Goal: Task Accomplishment & Management: Manage account settings

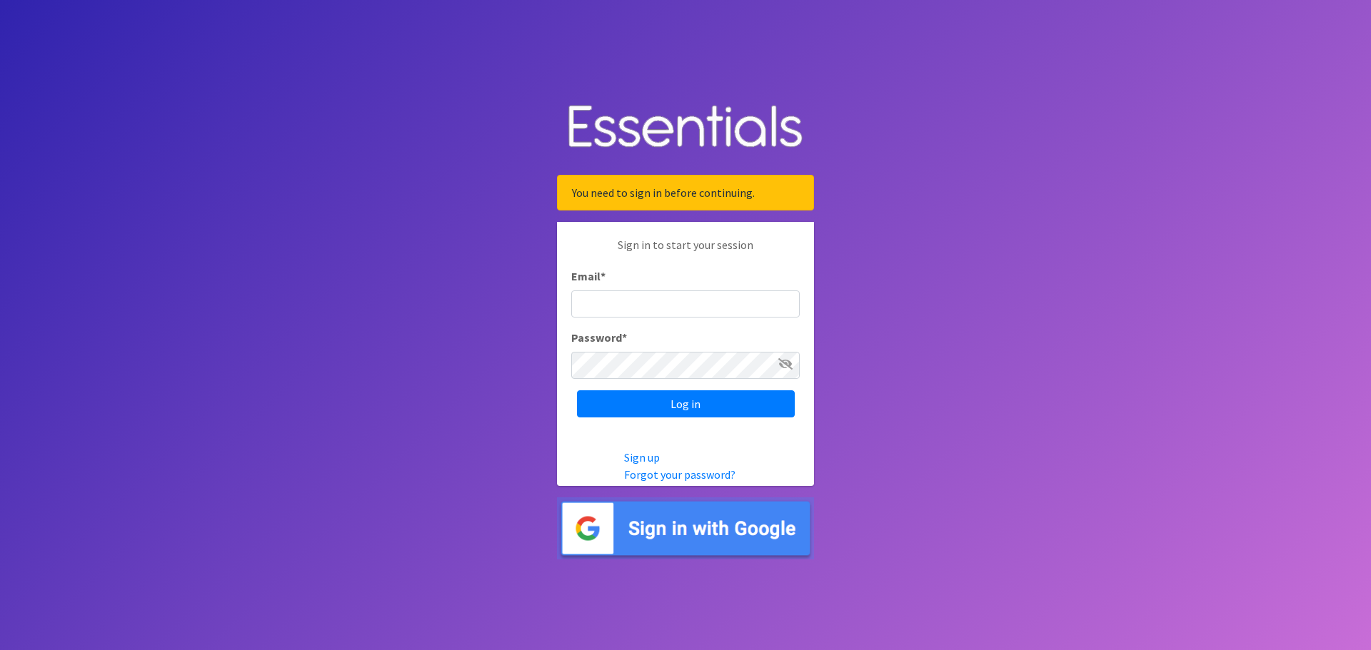
click at [590, 306] on input "Email *" at bounding box center [685, 304] width 228 height 27
type input "[PERSON_NAME][EMAIL_ADDRESS][PERSON_NAME][DOMAIN_NAME]"
click at [577, 391] on input "Log in" at bounding box center [686, 404] width 218 height 27
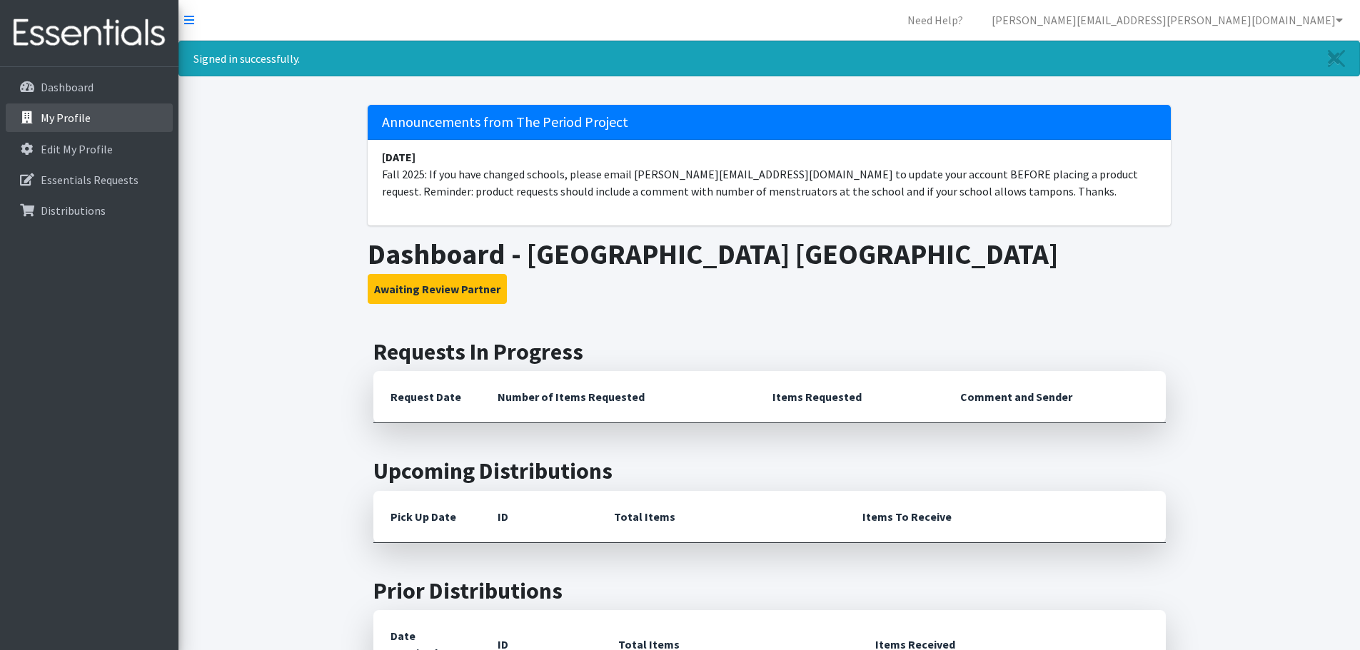
click at [63, 116] on p "My Profile" at bounding box center [66, 118] width 50 height 14
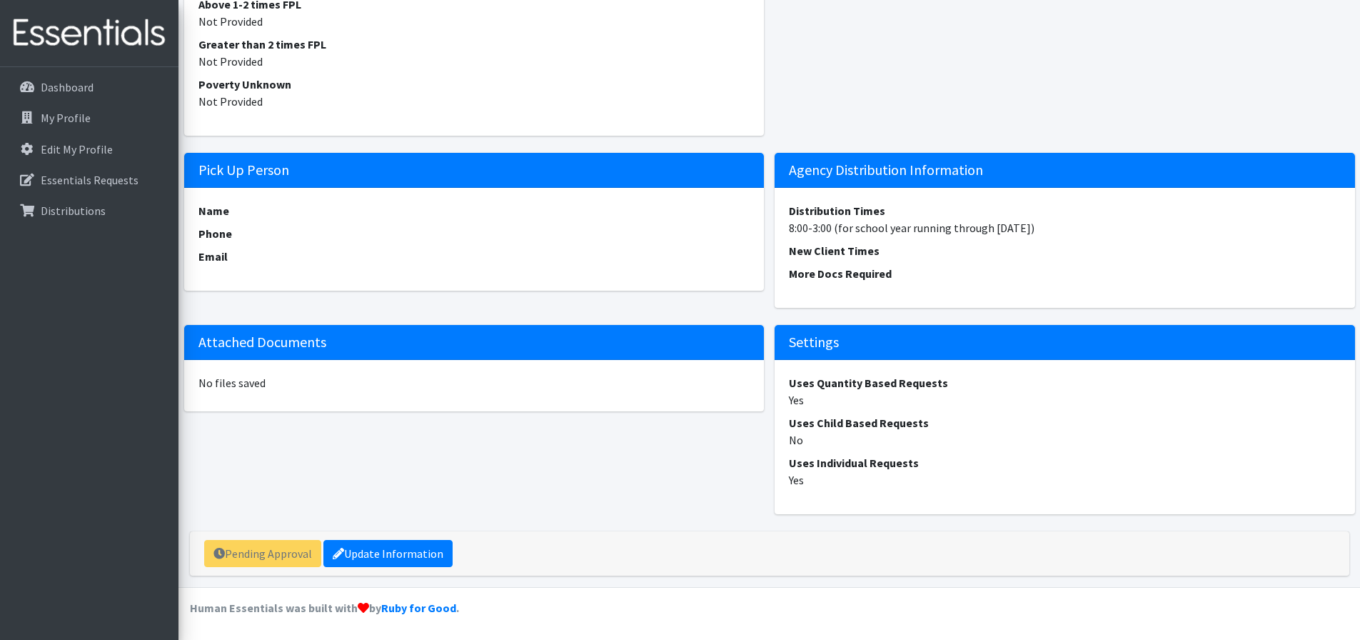
scroll to position [1162, 0]
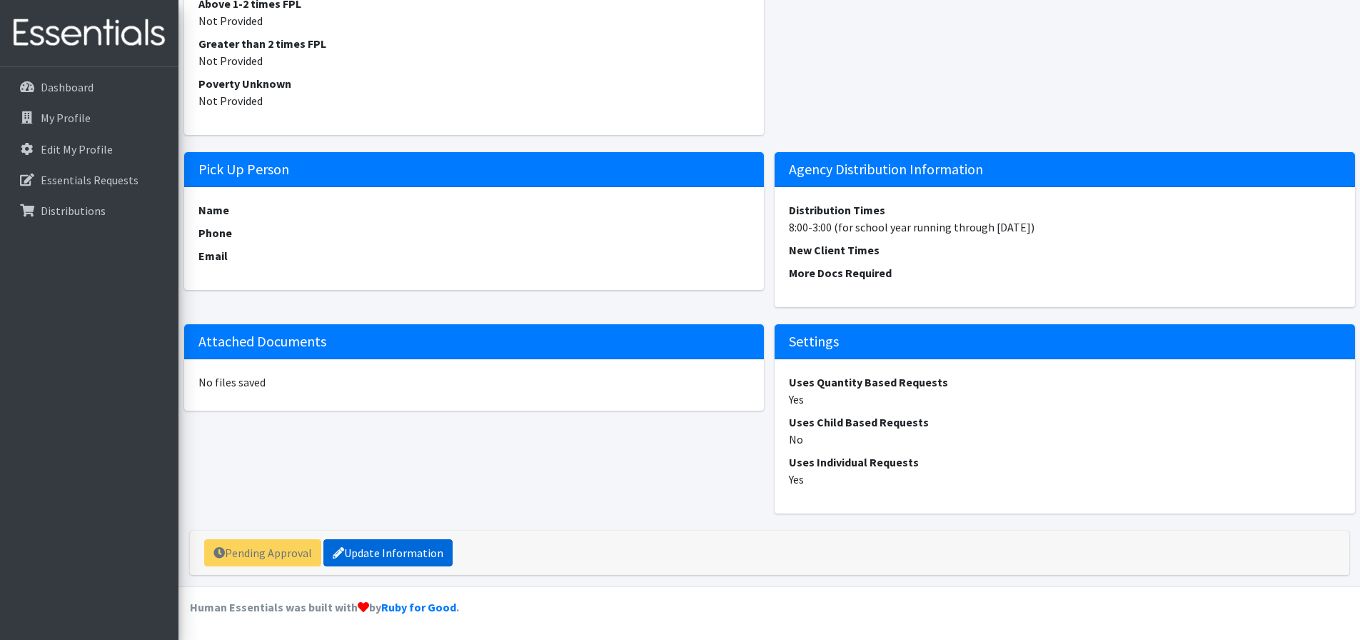
click at [398, 552] on link "Update Information" at bounding box center [387, 552] width 129 height 27
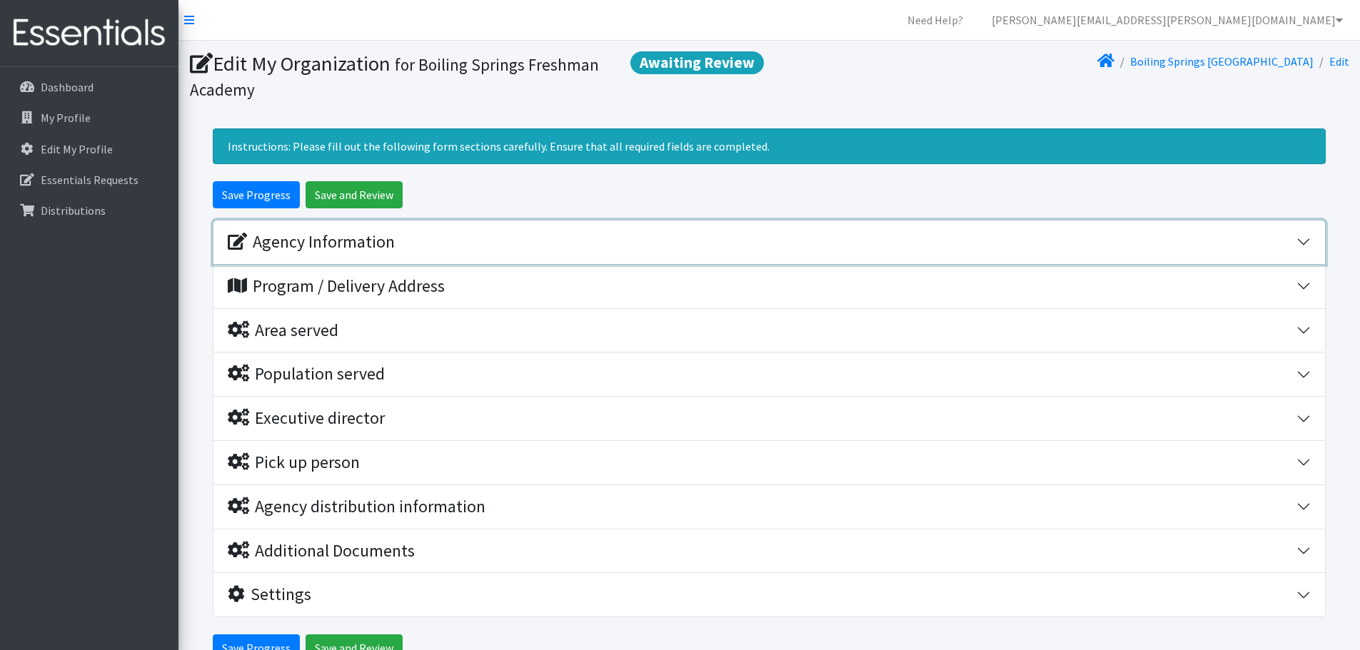
click at [323, 244] on div "Agency Information" at bounding box center [311, 242] width 167 height 21
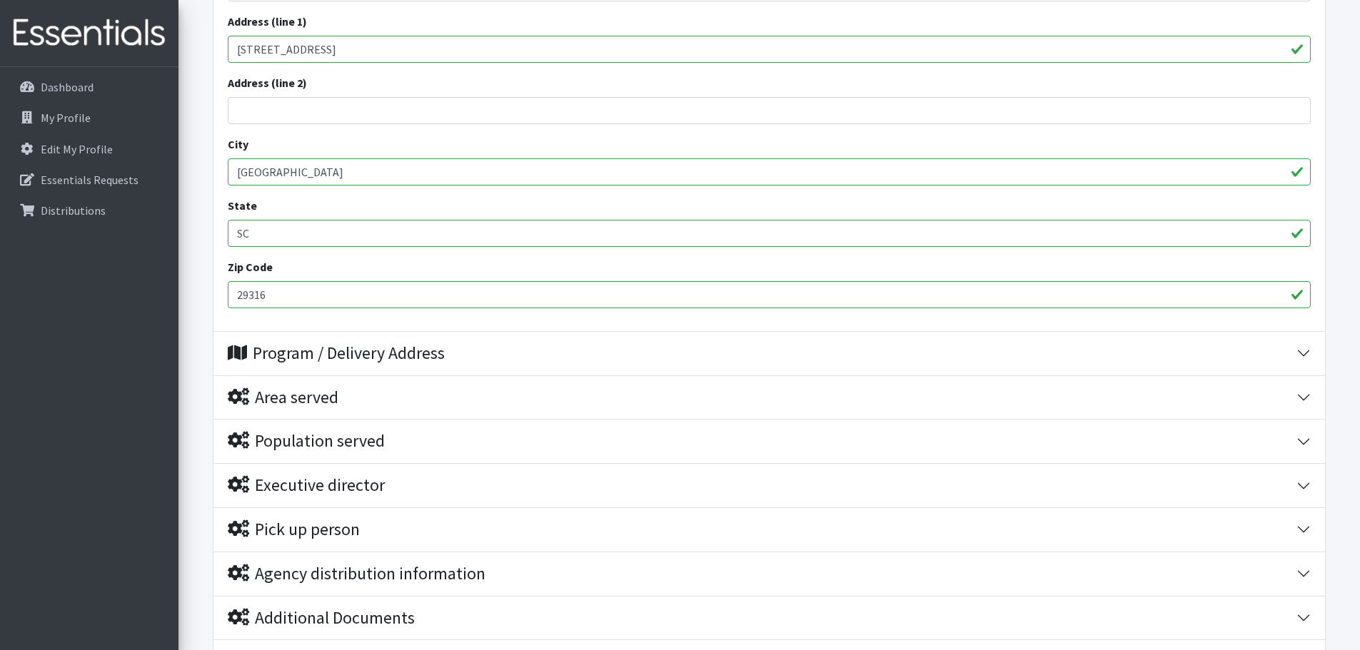
scroll to position [571, 0]
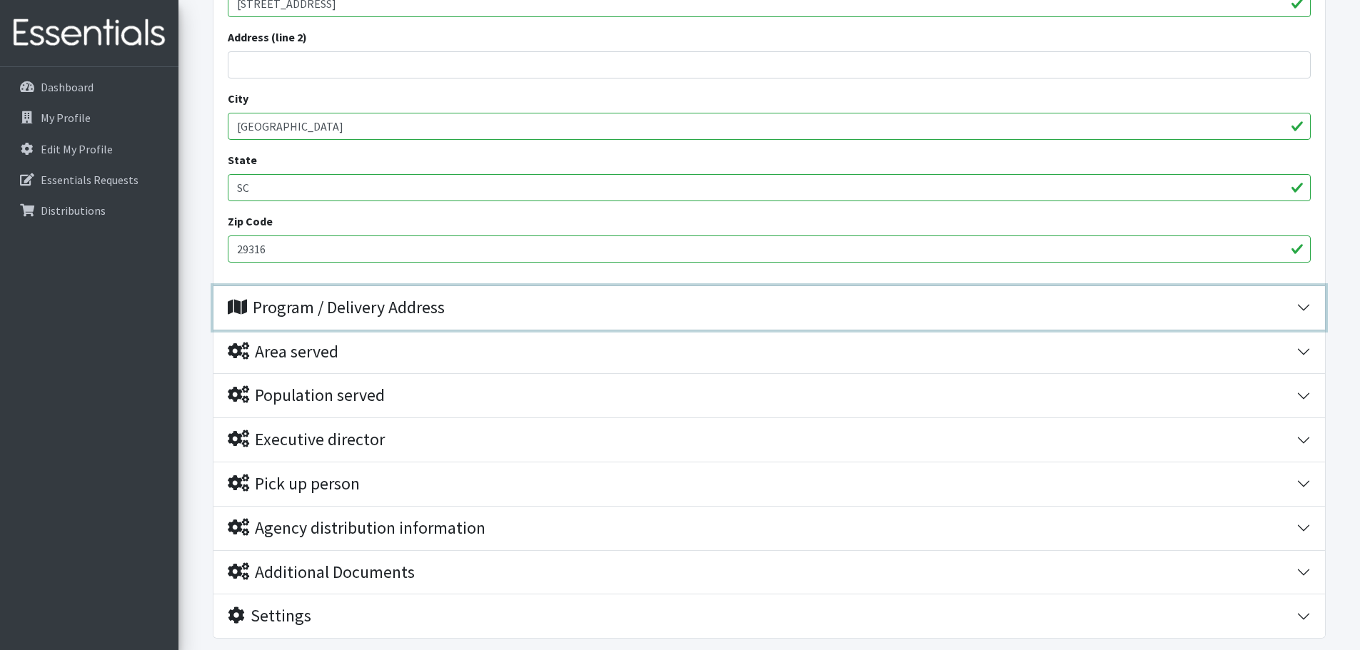
click at [409, 305] on div "Program / Delivery Address" at bounding box center [336, 308] width 217 height 21
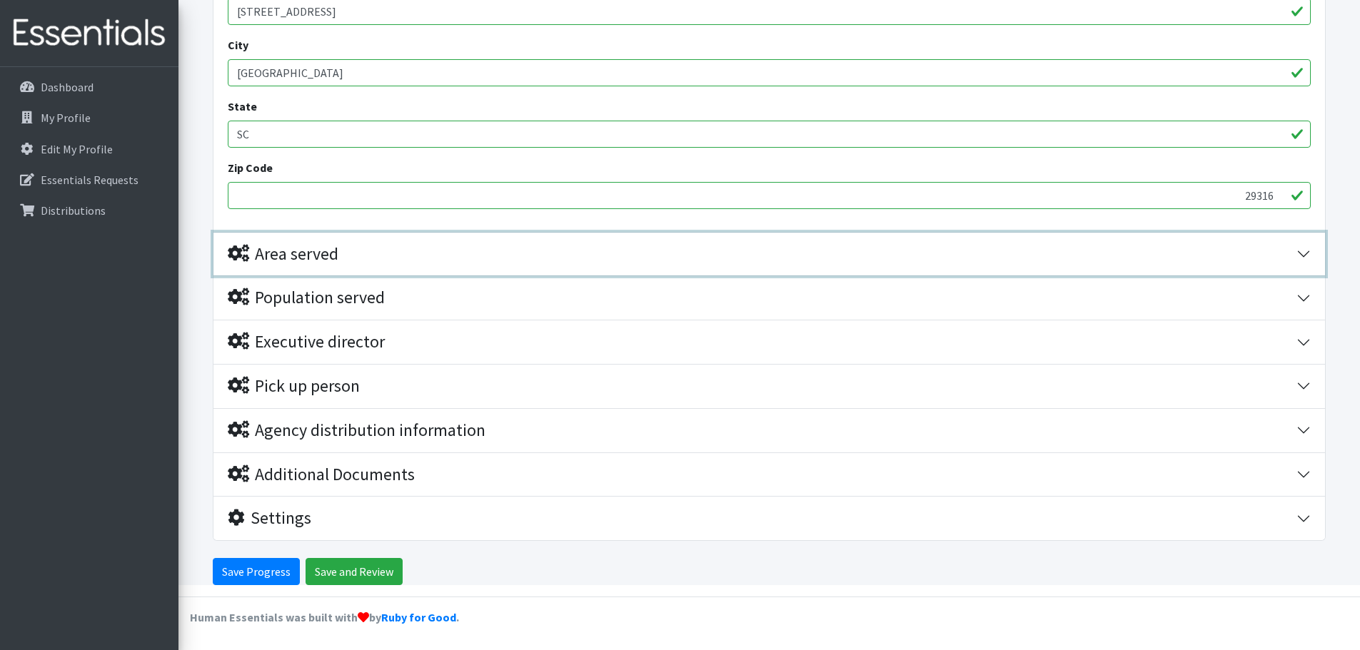
click at [338, 258] on div "Area served" at bounding box center [283, 254] width 111 height 21
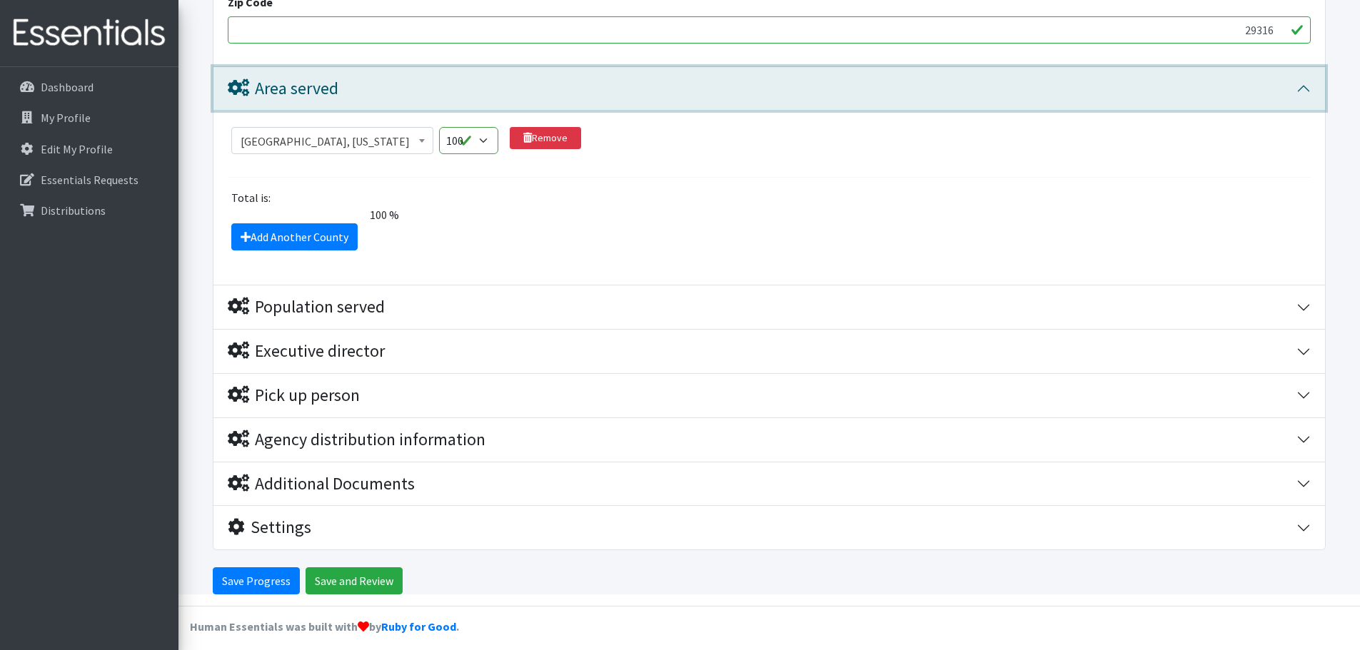
scroll to position [1174, 0]
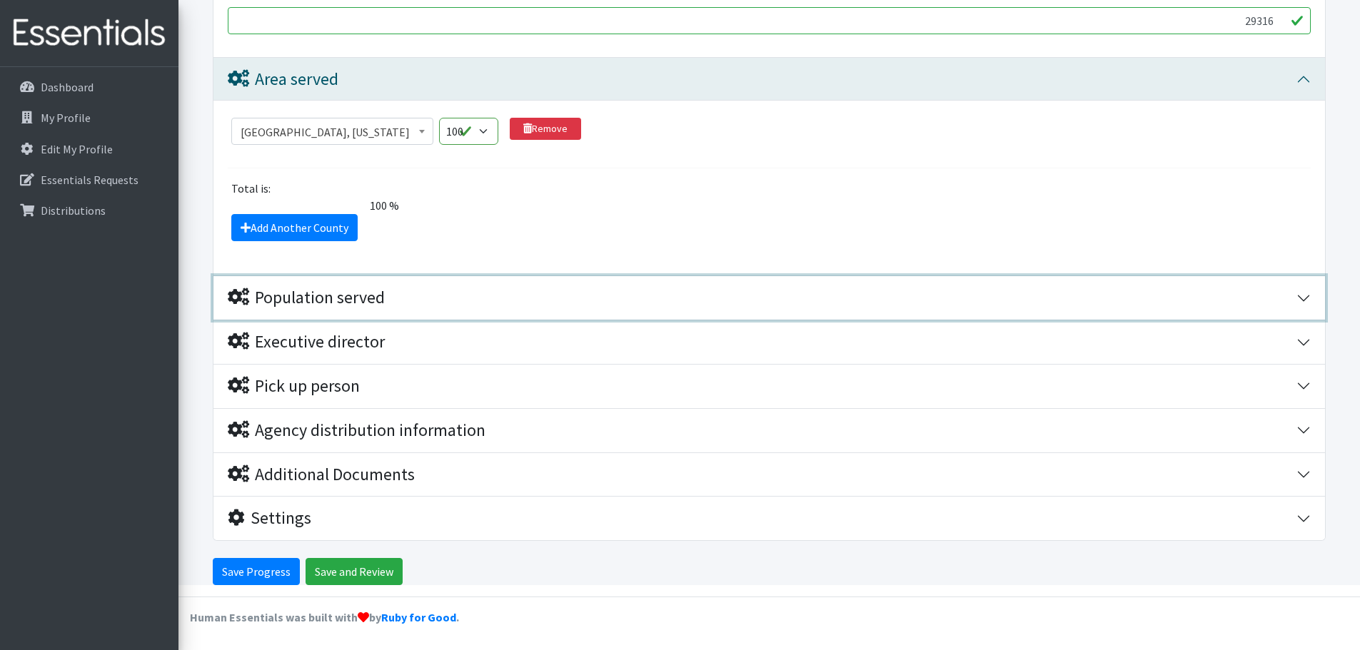
click at [341, 301] on div "Population served" at bounding box center [306, 298] width 157 height 21
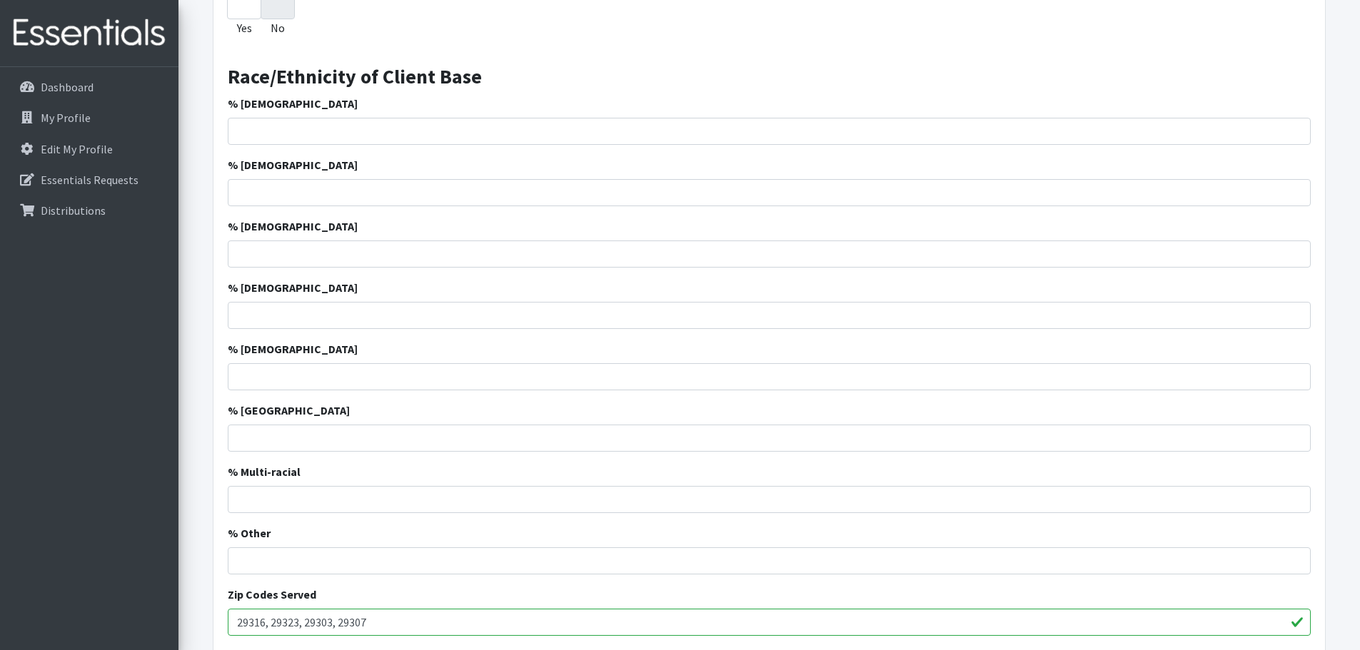
scroll to position [1603, 0]
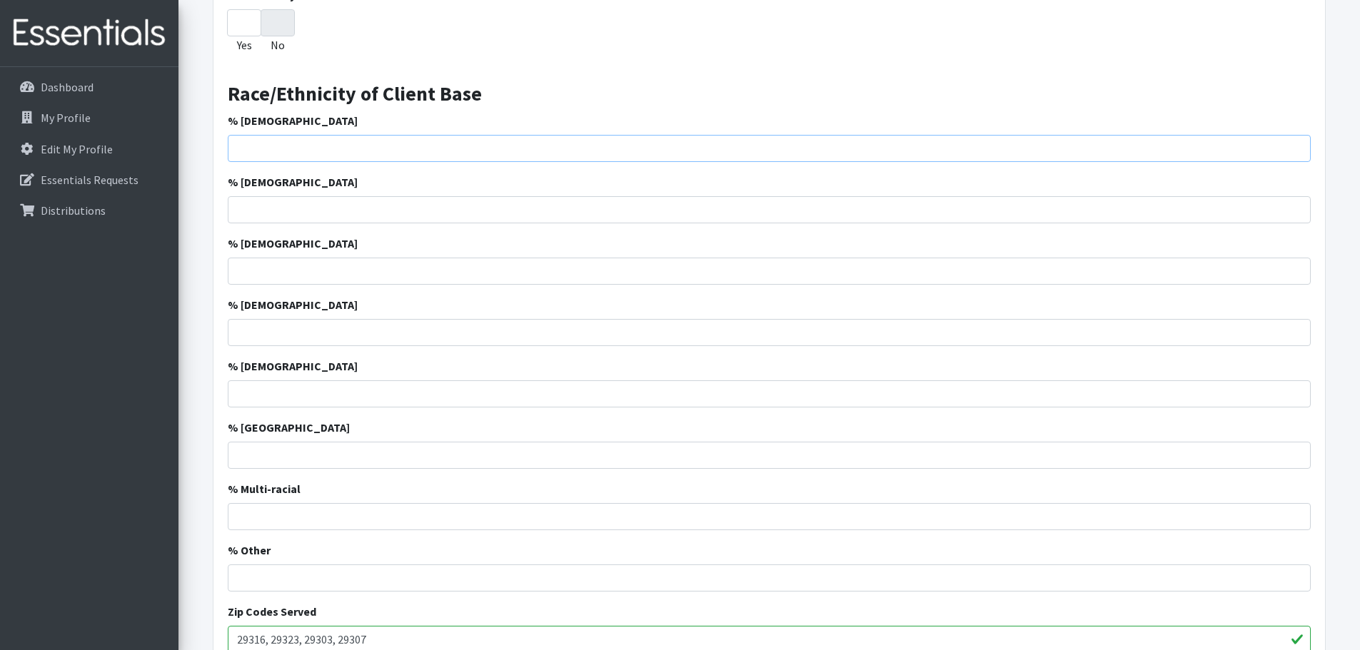
click at [287, 150] on input "% [DEMOGRAPHIC_DATA]" at bounding box center [769, 148] width 1083 height 27
click at [287, 146] on input "% [DEMOGRAPHIC_DATA]" at bounding box center [769, 148] width 1083 height 27
type input "13"
click at [258, 206] on input "% [DEMOGRAPHIC_DATA]" at bounding box center [769, 209] width 1083 height 27
type input "72"
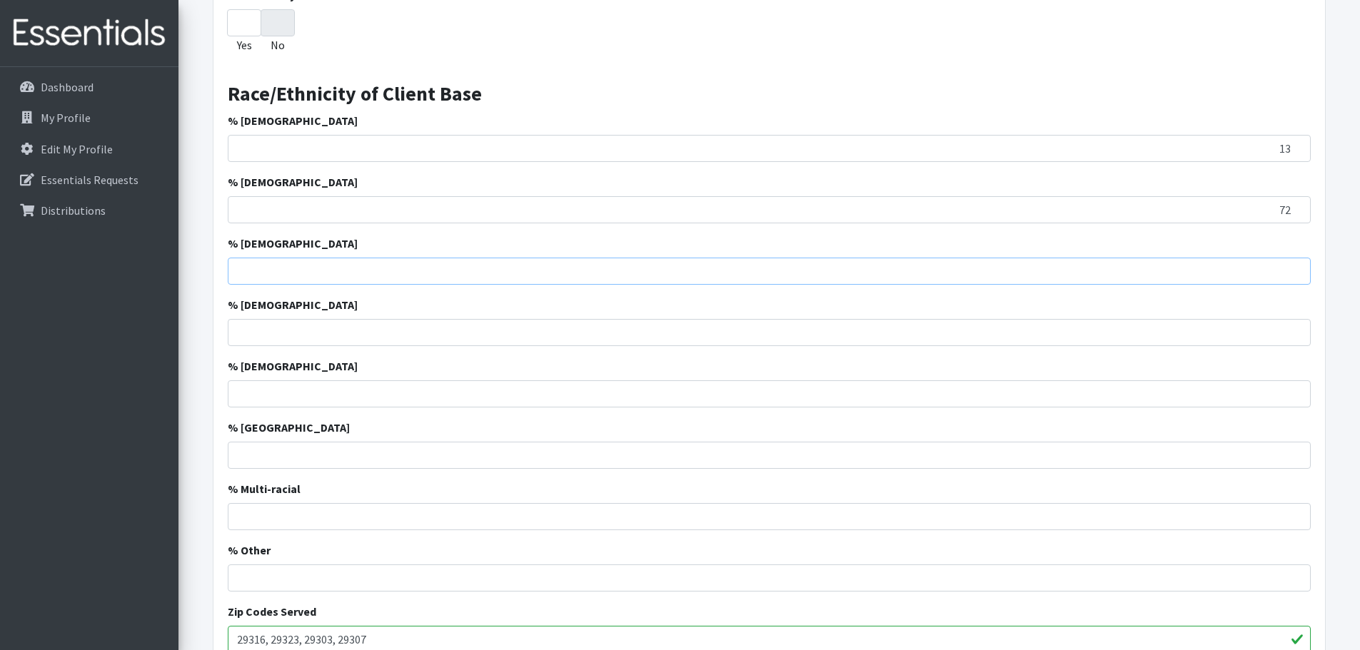
click at [243, 270] on input "% [DEMOGRAPHIC_DATA]" at bounding box center [769, 271] width 1083 height 27
type input "8"
click at [254, 333] on input "% [DEMOGRAPHIC_DATA]" at bounding box center [769, 332] width 1083 height 27
type input "5"
click at [269, 395] on input "% [DEMOGRAPHIC_DATA]" at bounding box center [769, 394] width 1083 height 27
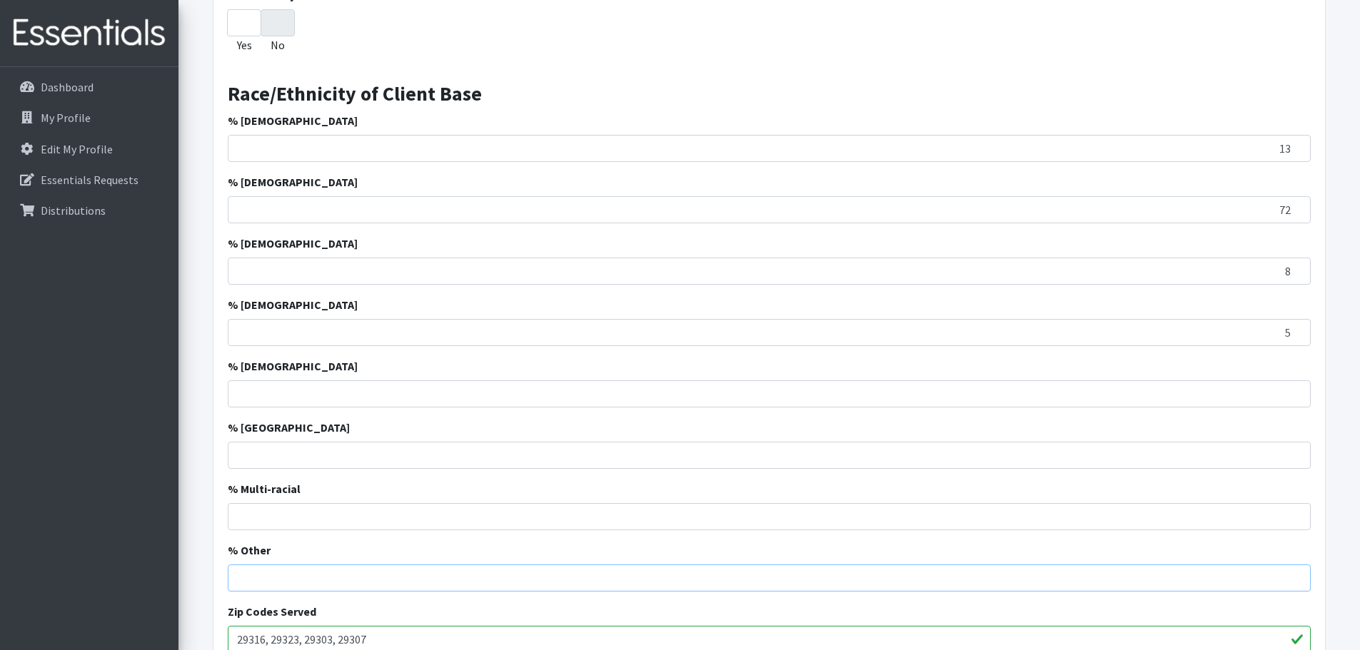
click at [246, 579] on input "% Other" at bounding box center [769, 578] width 1083 height 27
type input "2"
click at [1099, 81] on h3 "Race/Ethnicity of Client Base" at bounding box center [769, 89] width 1083 height 36
click at [371, 393] on input "% [DEMOGRAPHIC_DATA]" at bounding box center [769, 394] width 1083 height 27
click at [1181, 74] on h3 "Race/Ethnicity of Client Base" at bounding box center [769, 89] width 1083 height 36
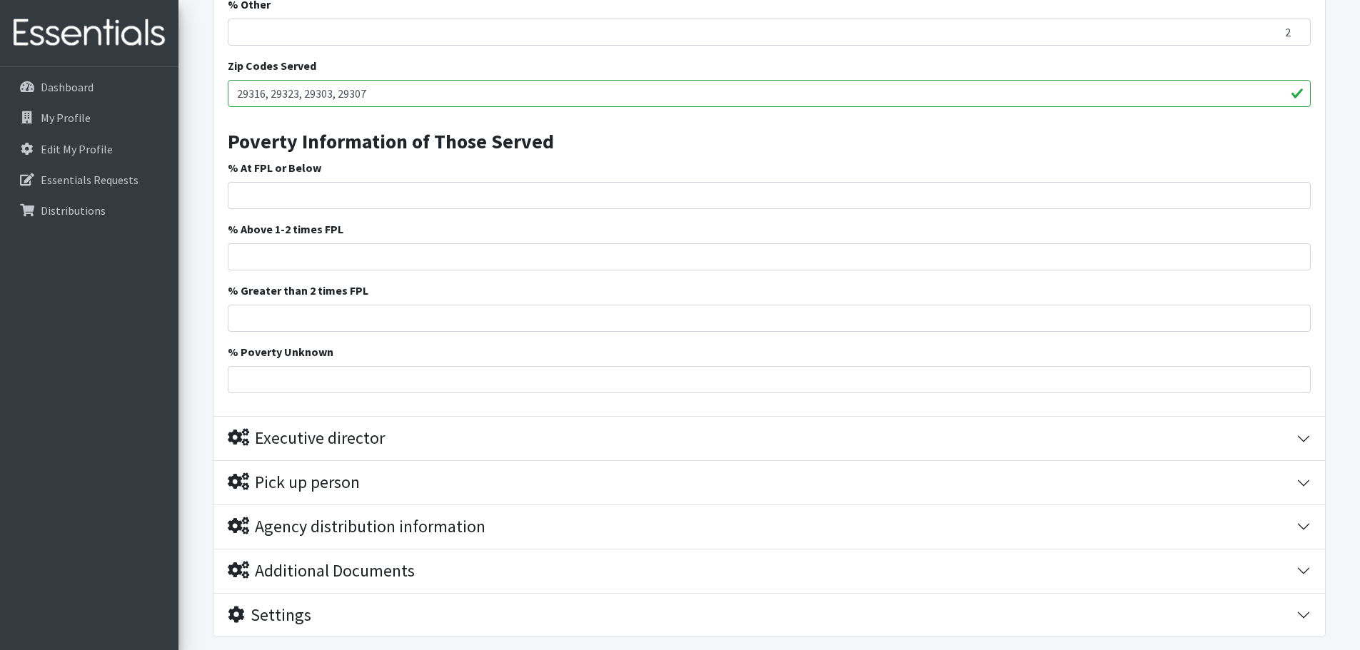
scroll to position [2174, 0]
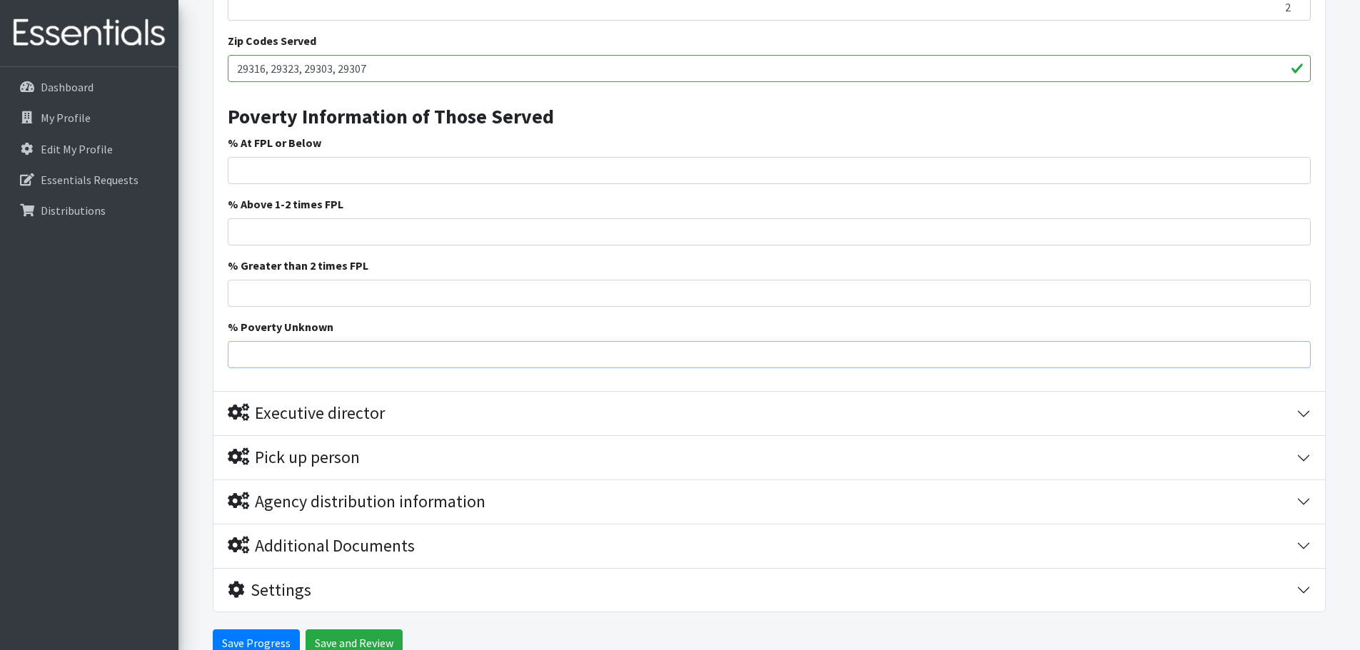
click at [280, 359] on input "% Poverty Unknown" at bounding box center [769, 354] width 1083 height 27
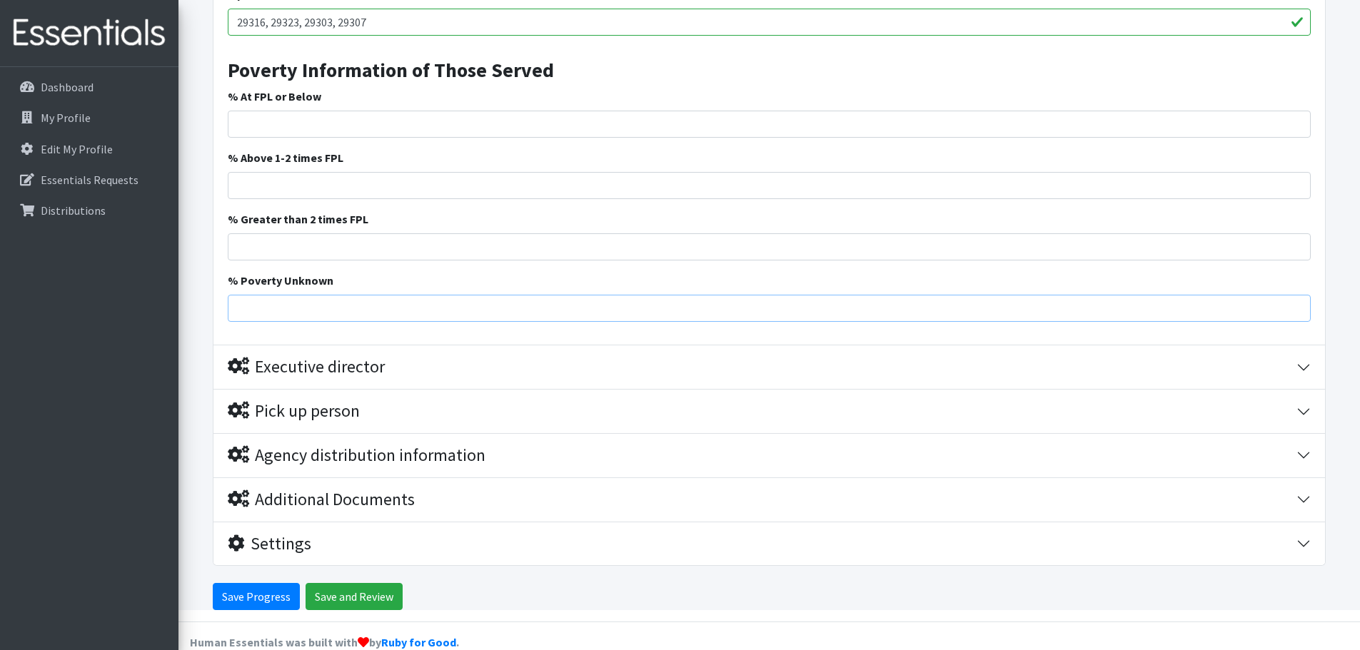
scroll to position [2246, 0]
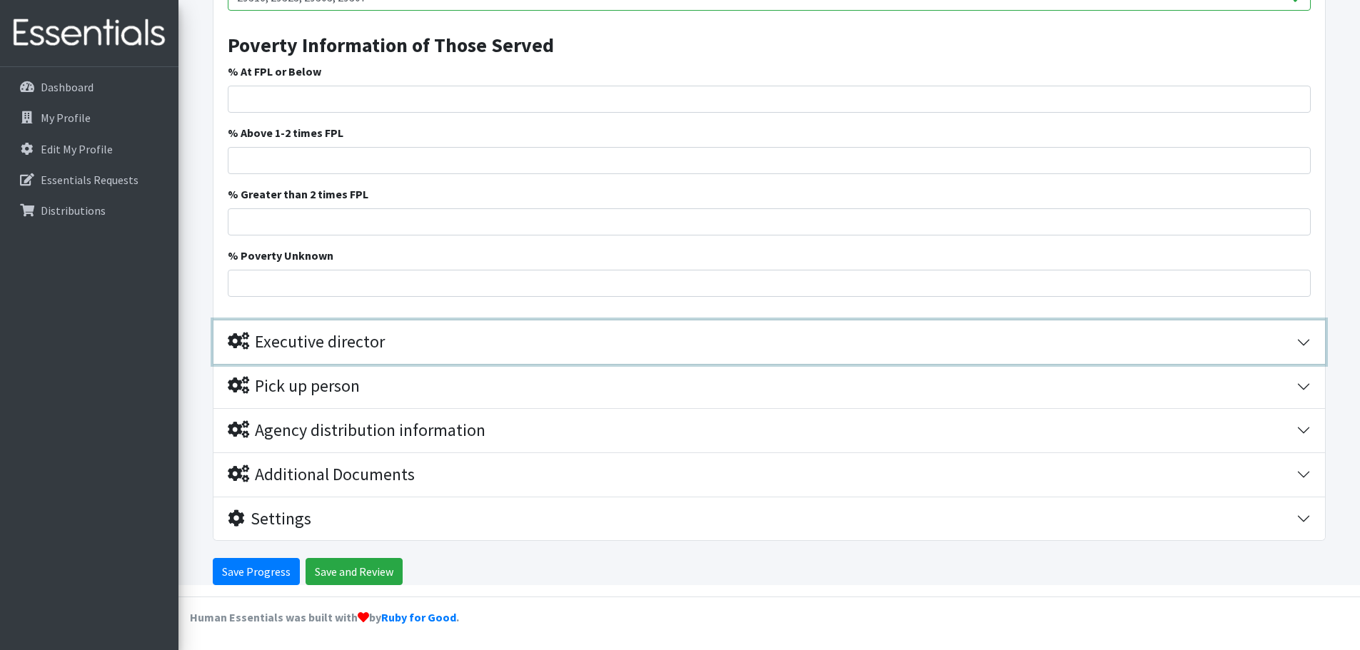
click at [333, 341] on div "Executive director" at bounding box center [306, 342] width 157 height 21
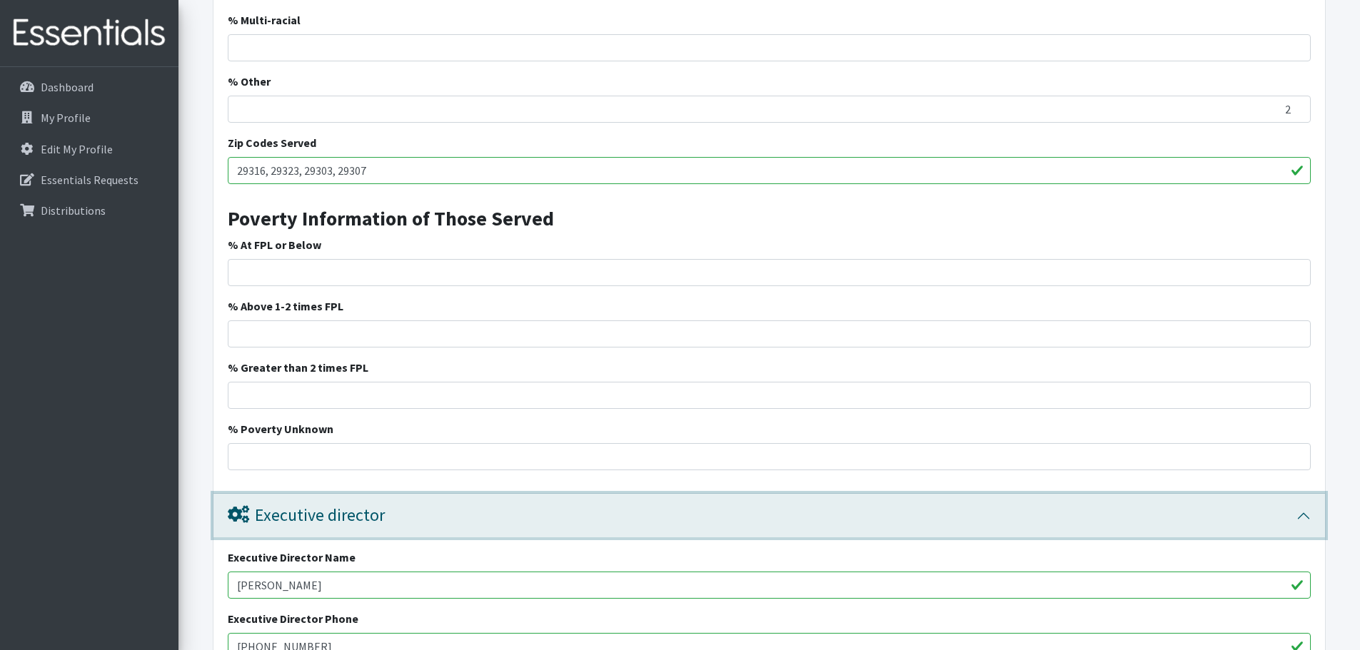
scroll to position [2097, 0]
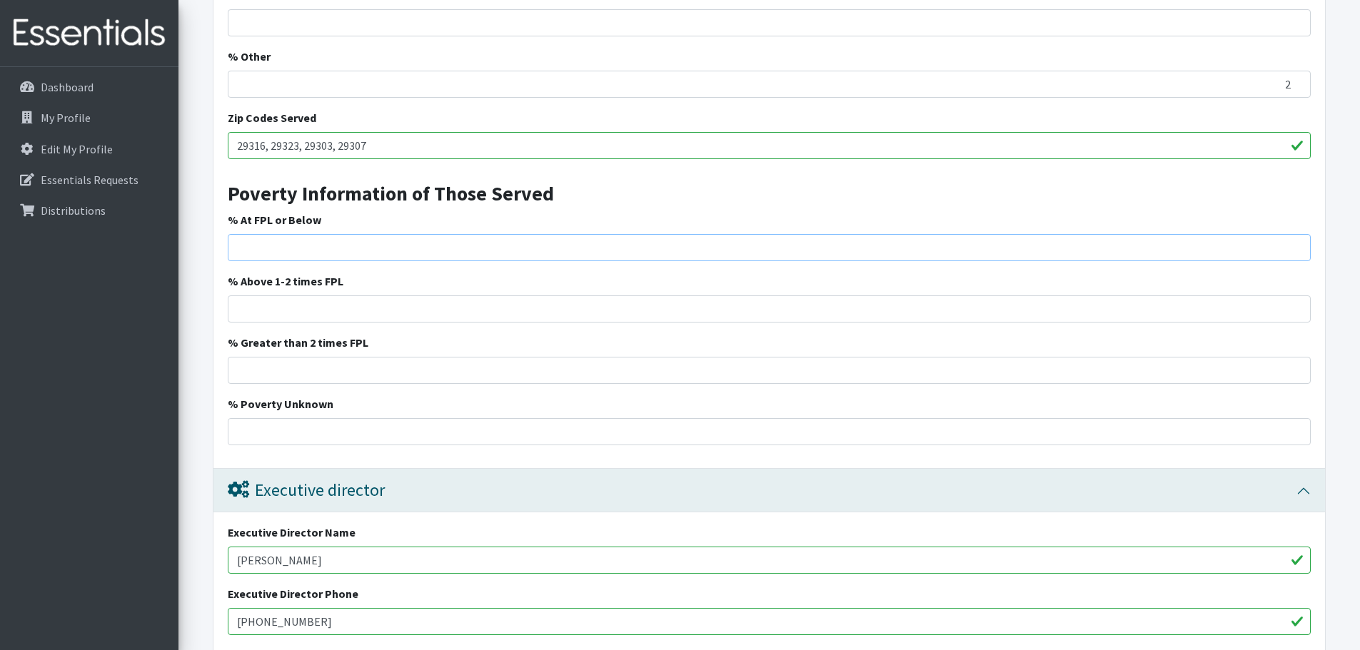
click at [288, 251] on input "% At FPL or Below" at bounding box center [769, 247] width 1083 height 27
type input "15"
click at [311, 438] on input "% Poverty Unknown" at bounding box center [769, 431] width 1083 height 27
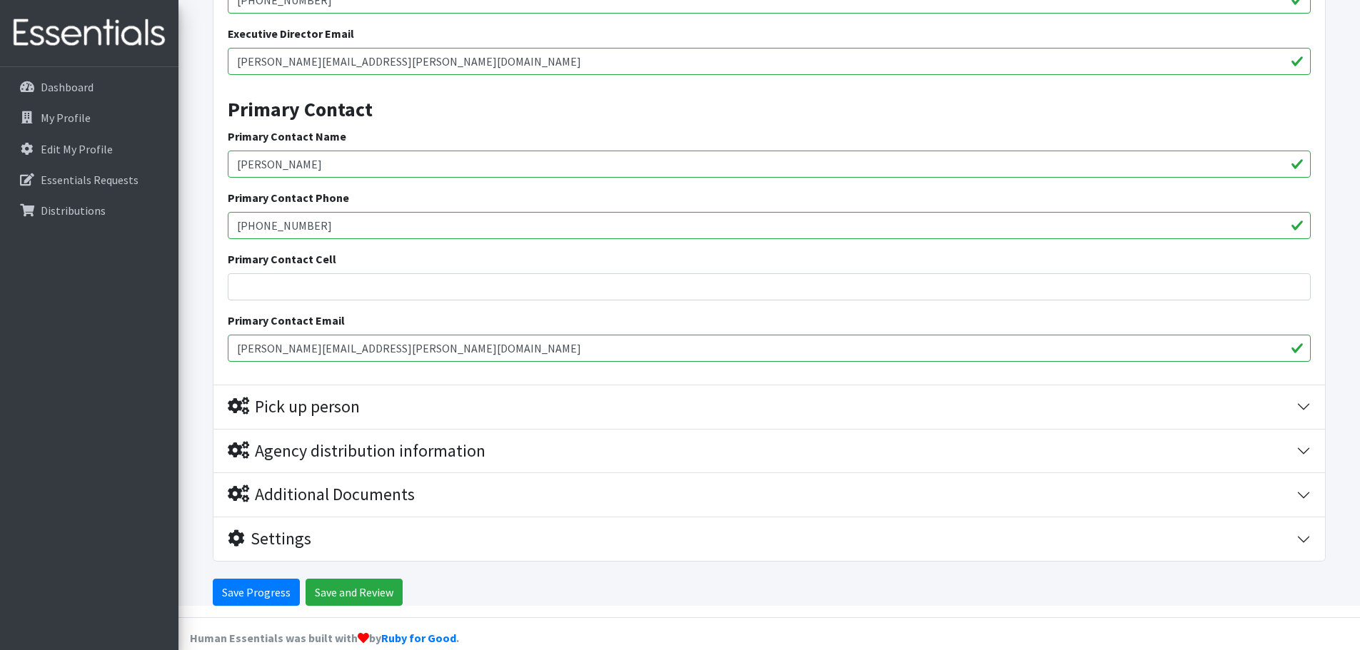
scroll to position [2740, 0]
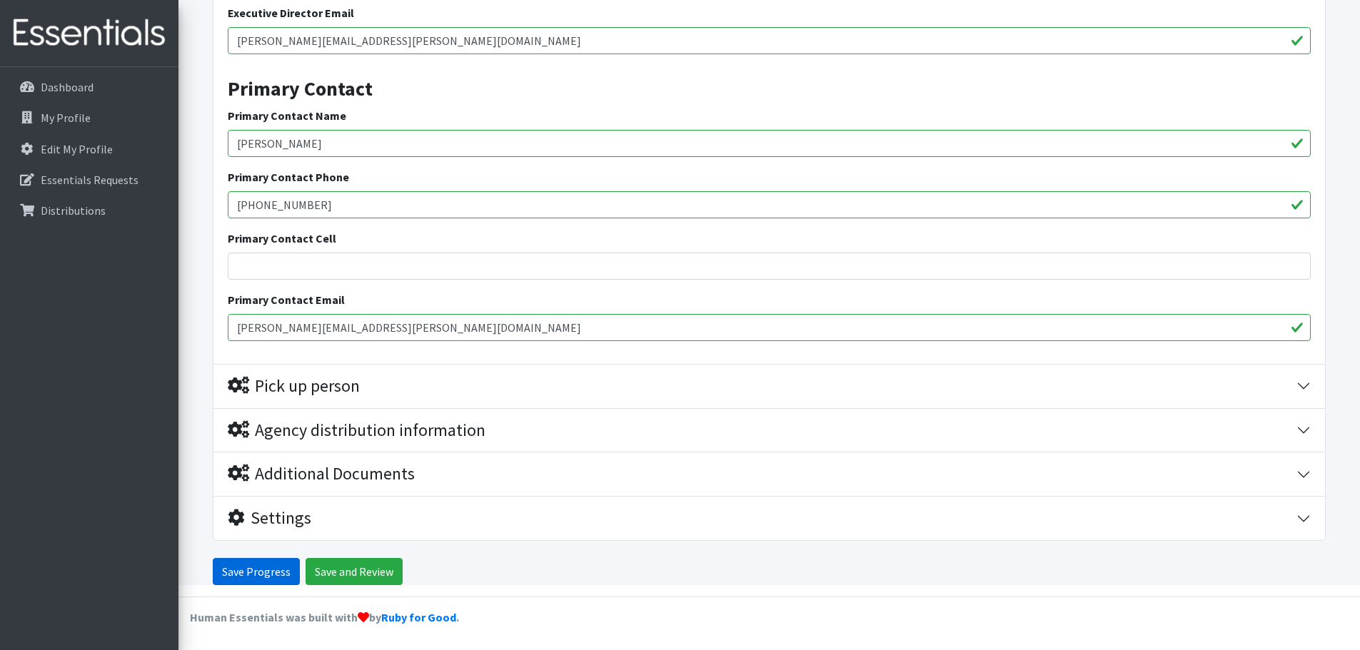
type input "85"
click at [259, 573] on input "Save Progress" at bounding box center [256, 571] width 87 height 27
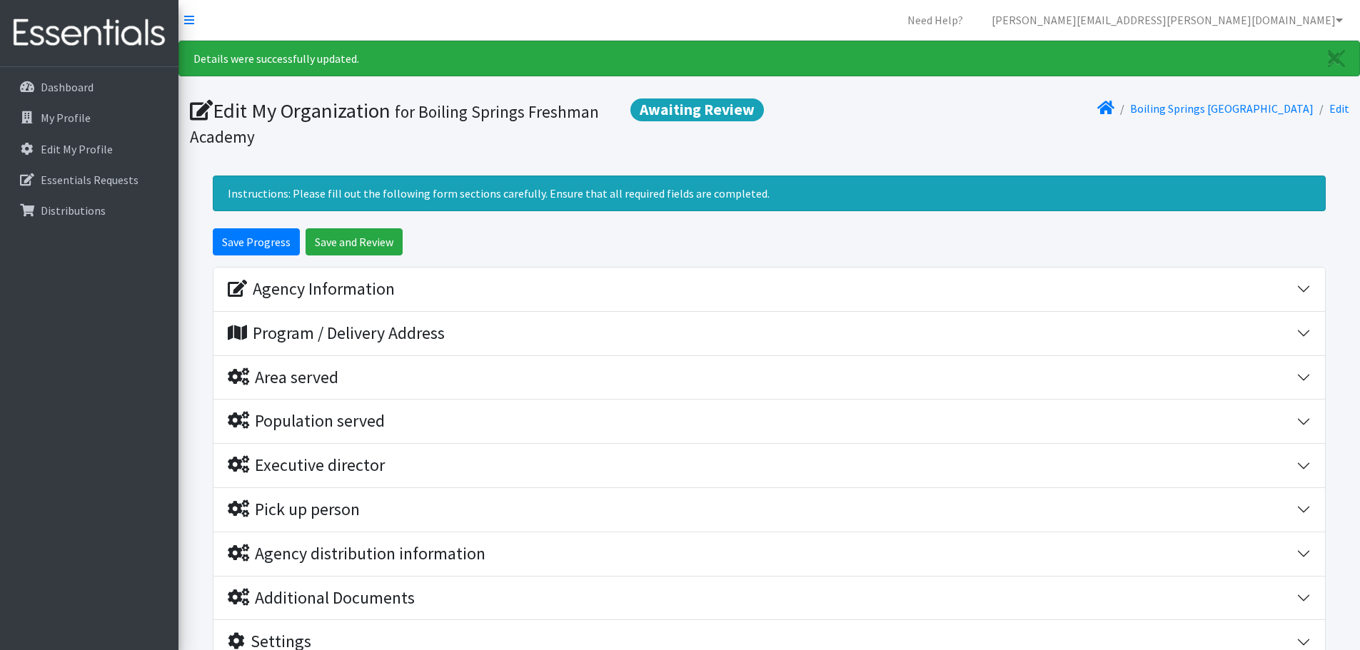
scroll to position [124, 0]
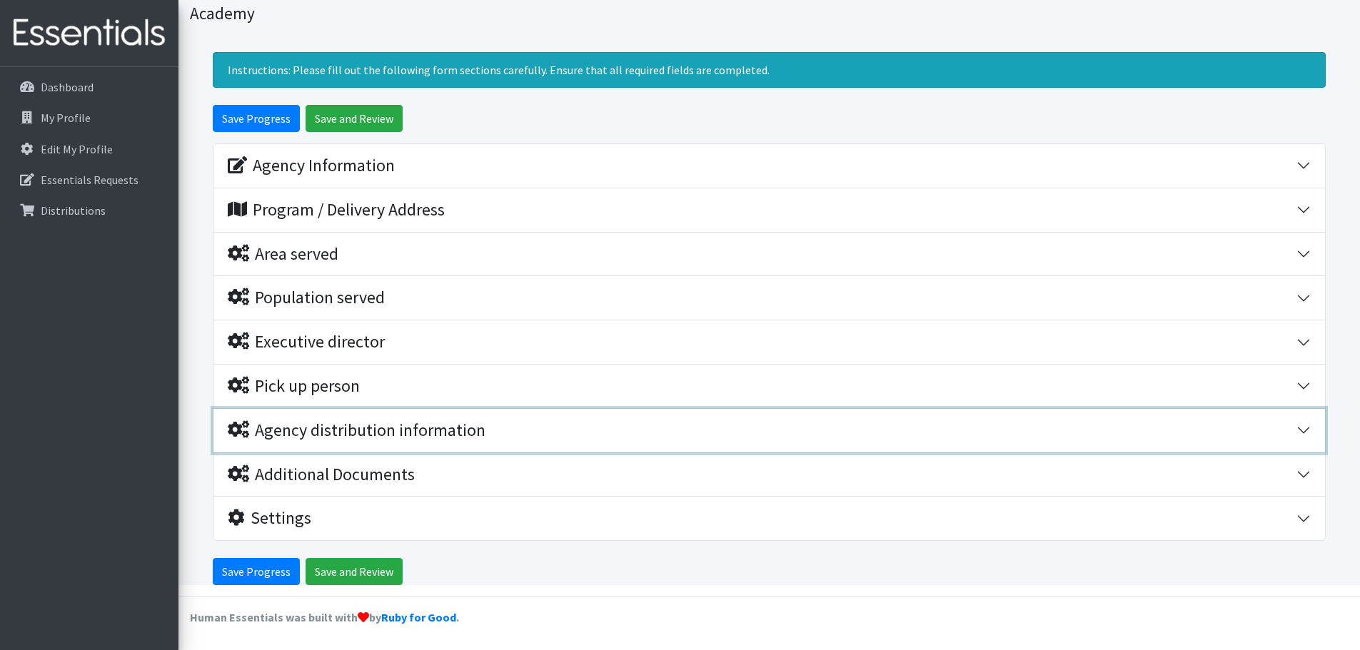
click at [328, 432] on div "Agency distribution information" at bounding box center [357, 431] width 258 height 21
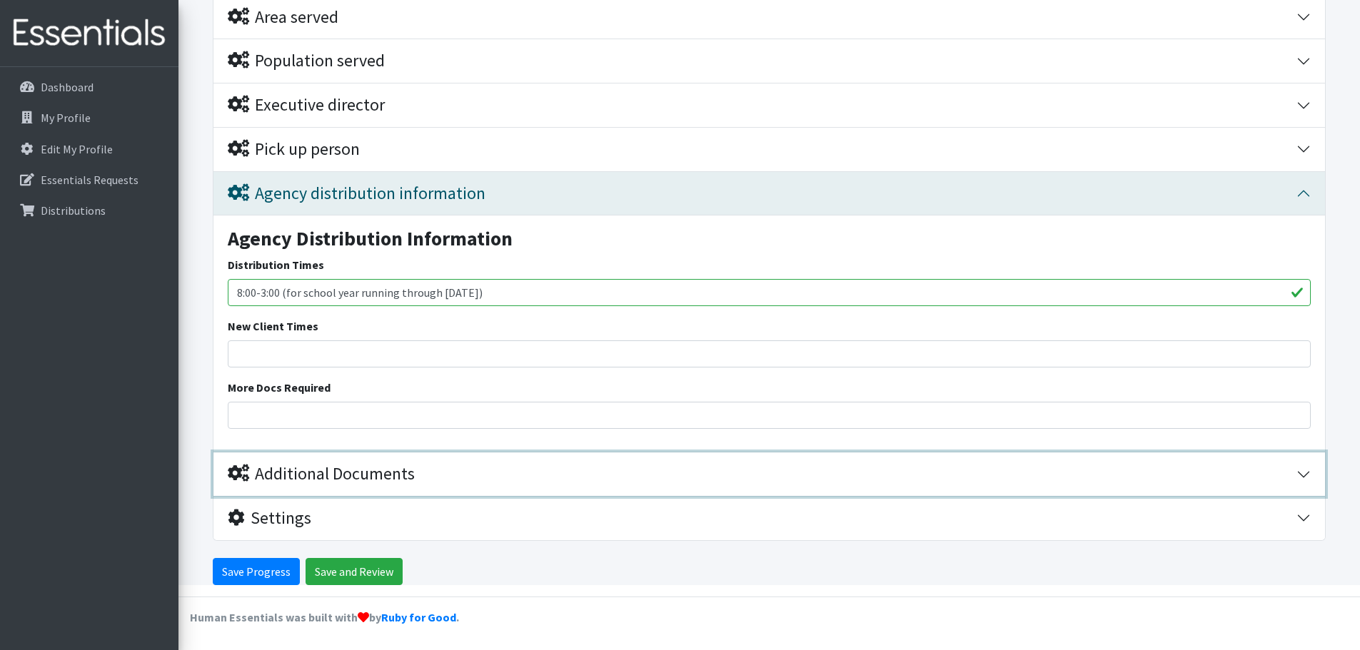
click at [357, 477] on div "Additional Documents" at bounding box center [321, 474] width 187 height 21
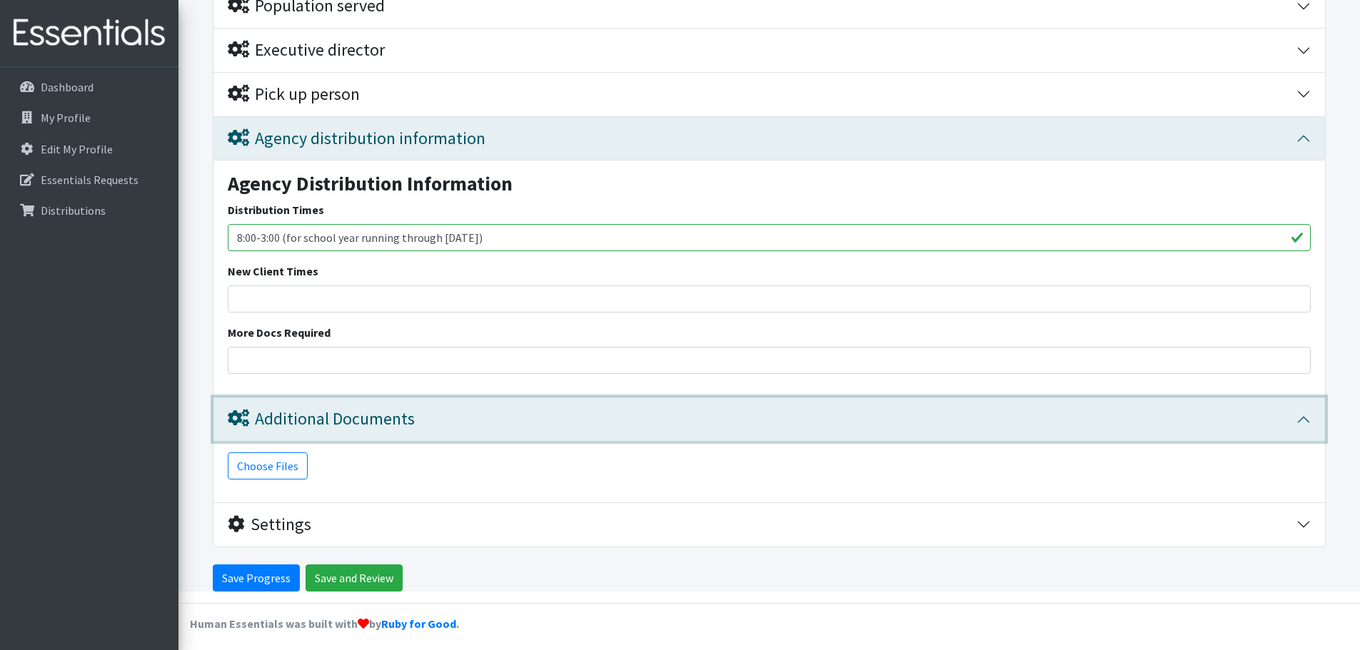
scroll to position [422, 0]
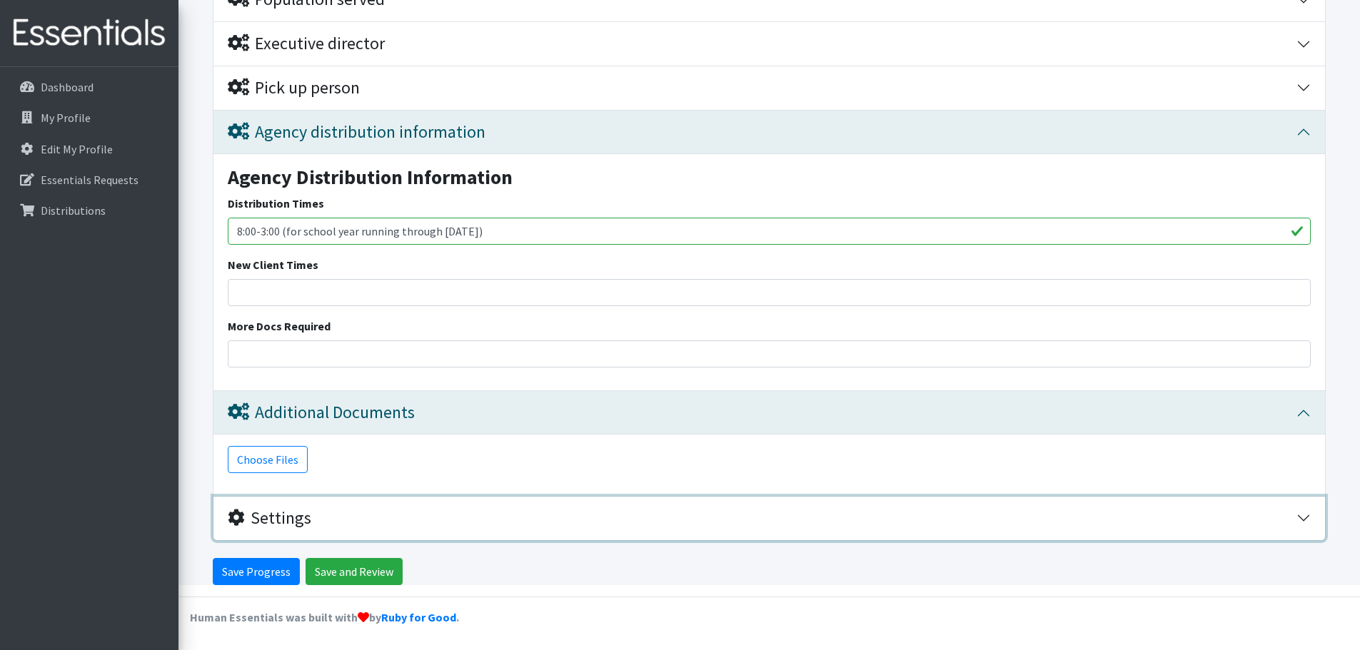
click at [275, 521] on div "Settings" at bounding box center [270, 518] width 84 height 21
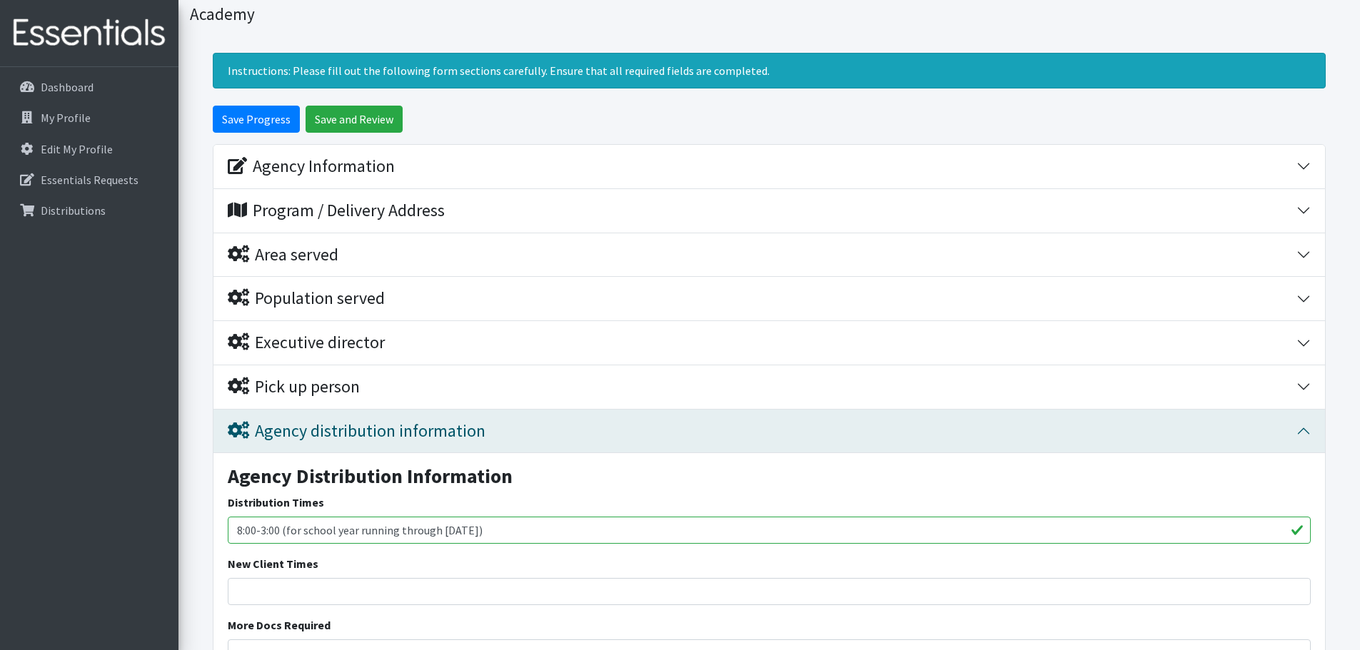
scroll to position [143, 0]
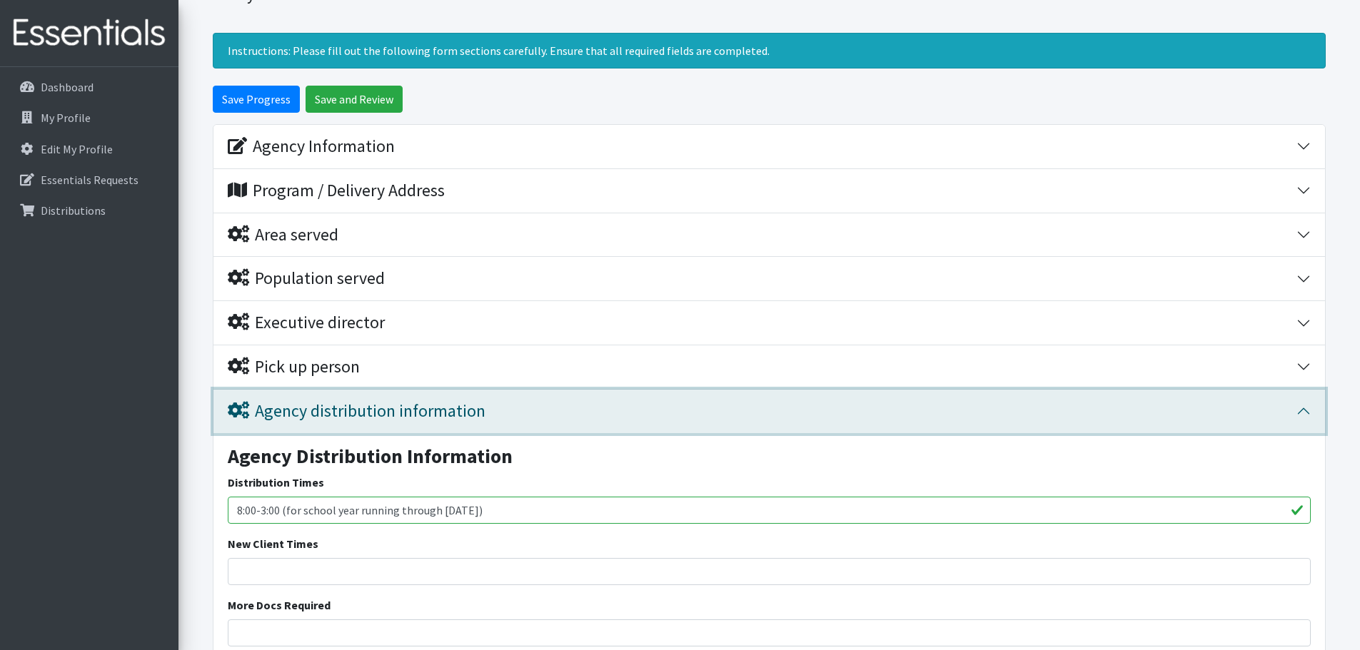
click at [291, 411] on div "Agency distribution information" at bounding box center [357, 411] width 258 height 21
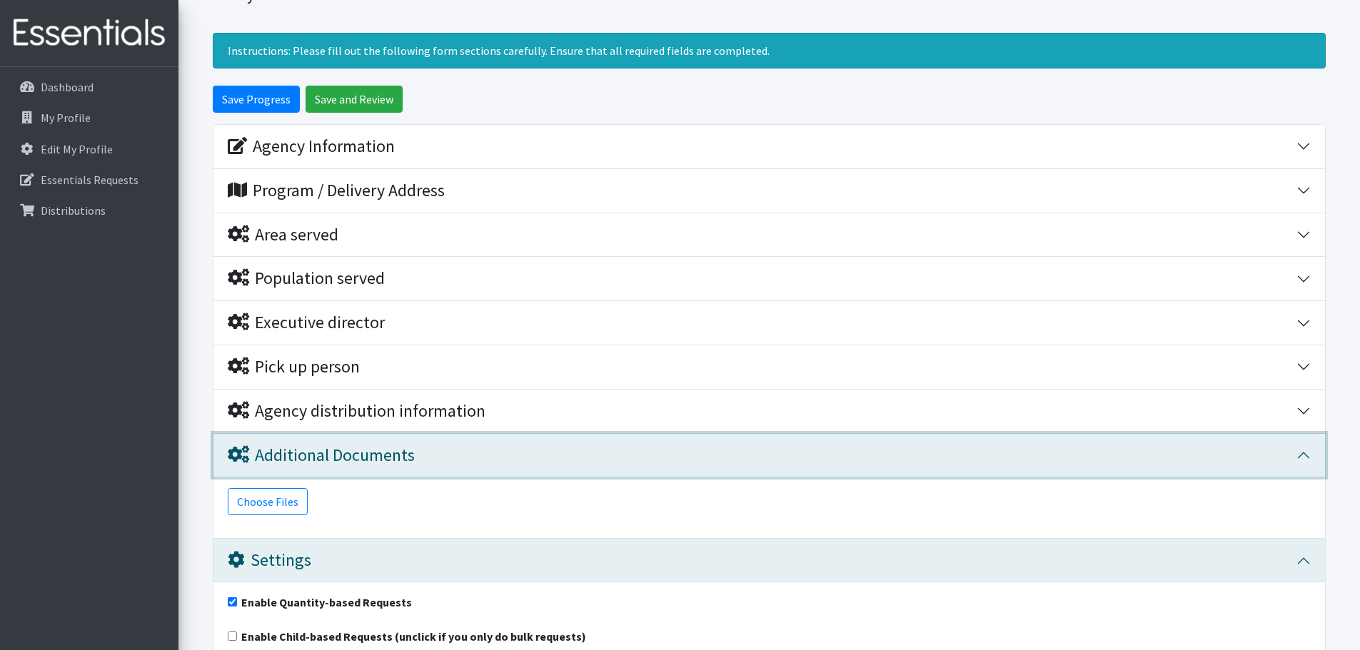
click at [298, 453] on div "Additional Documents" at bounding box center [321, 456] width 187 height 21
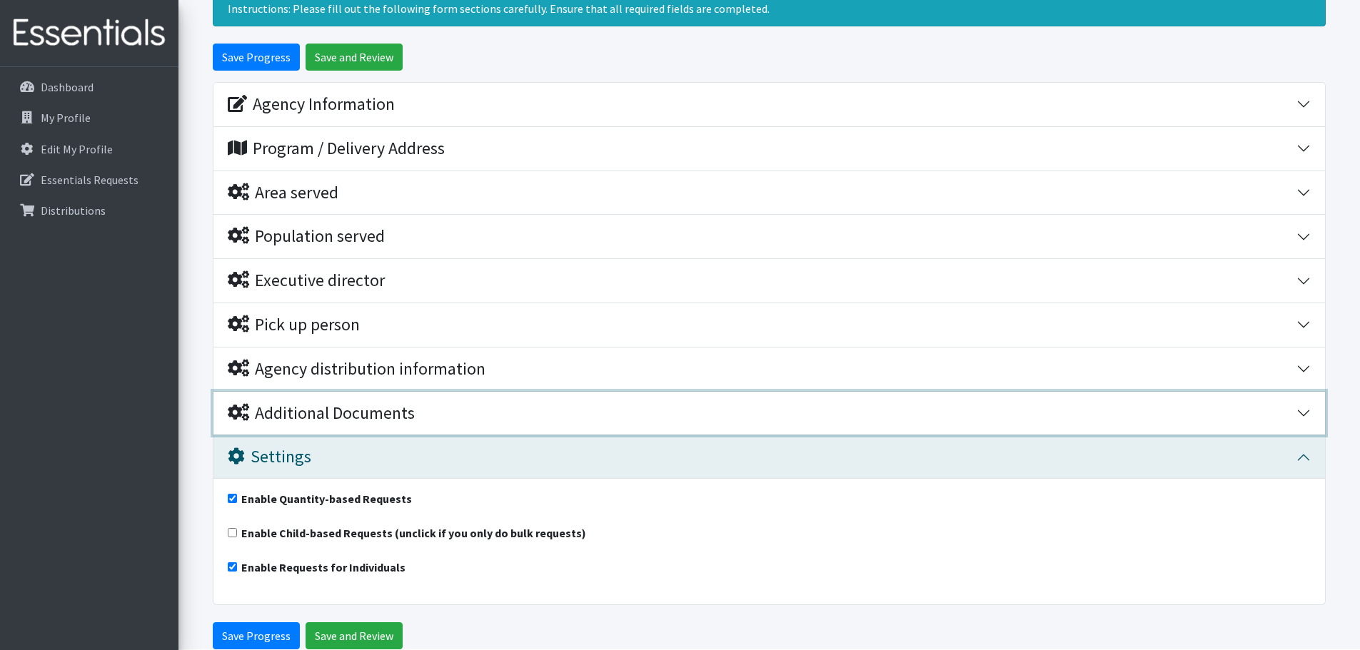
scroll to position [249, 0]
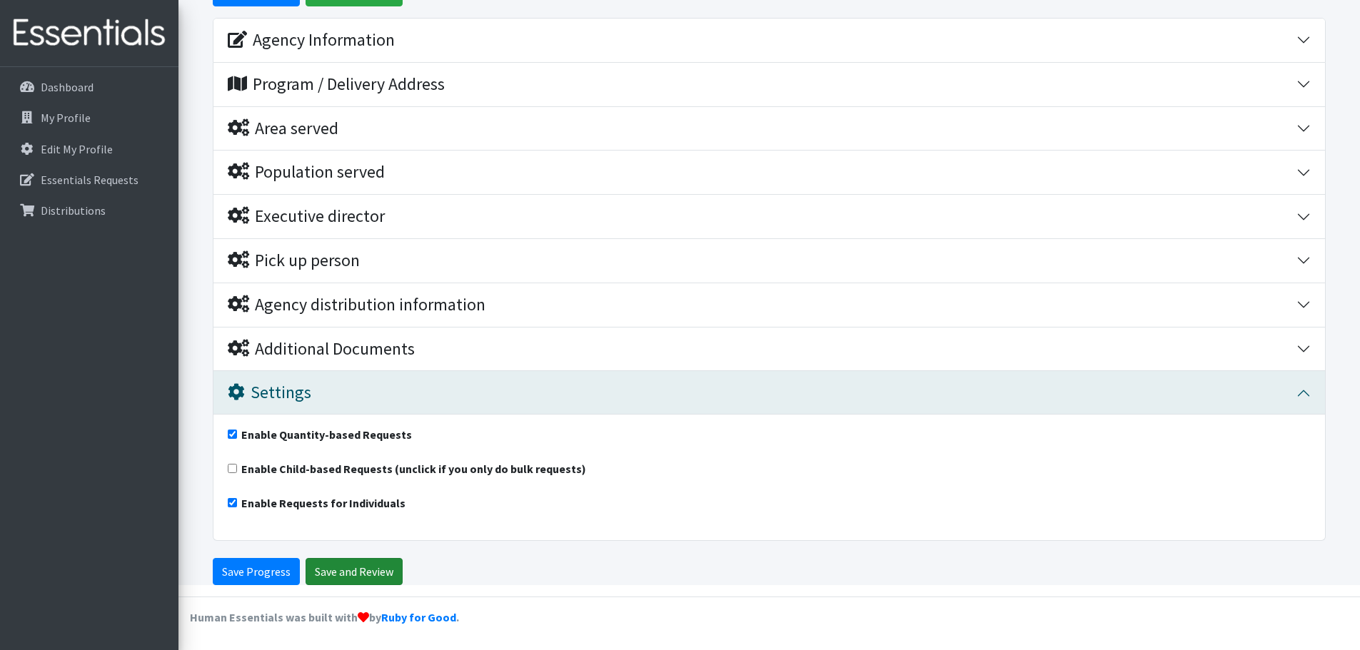
click at [357, 566] on input "Save and Review" at bounding box center [354, 571] width 97 height 27
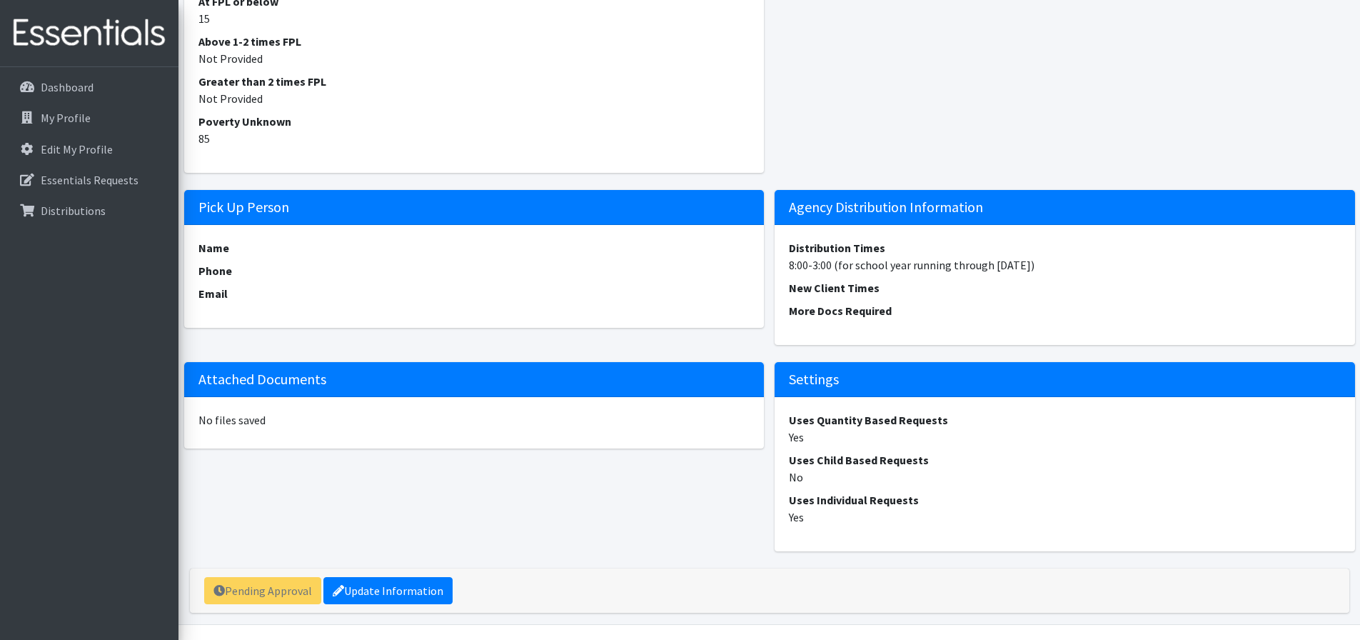
scroll to position [1209, 0]
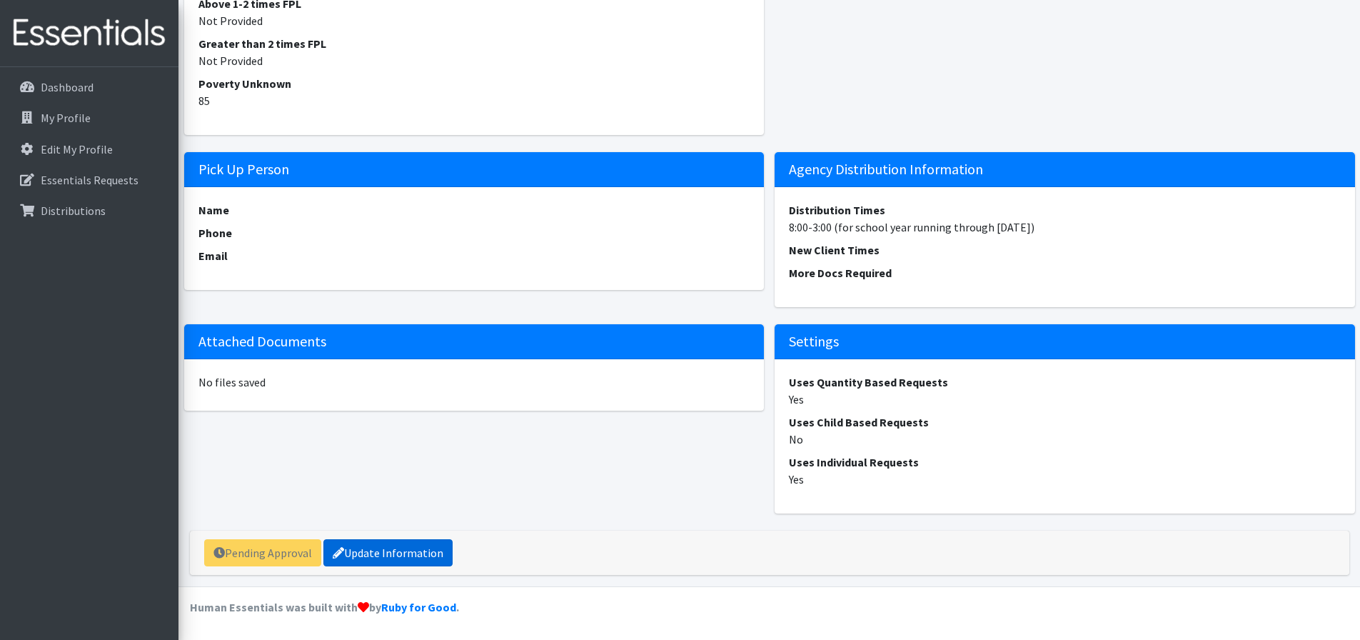
click at [419, 551] on link "Update Information" at bounding box center [387, 552] width 129 height 27
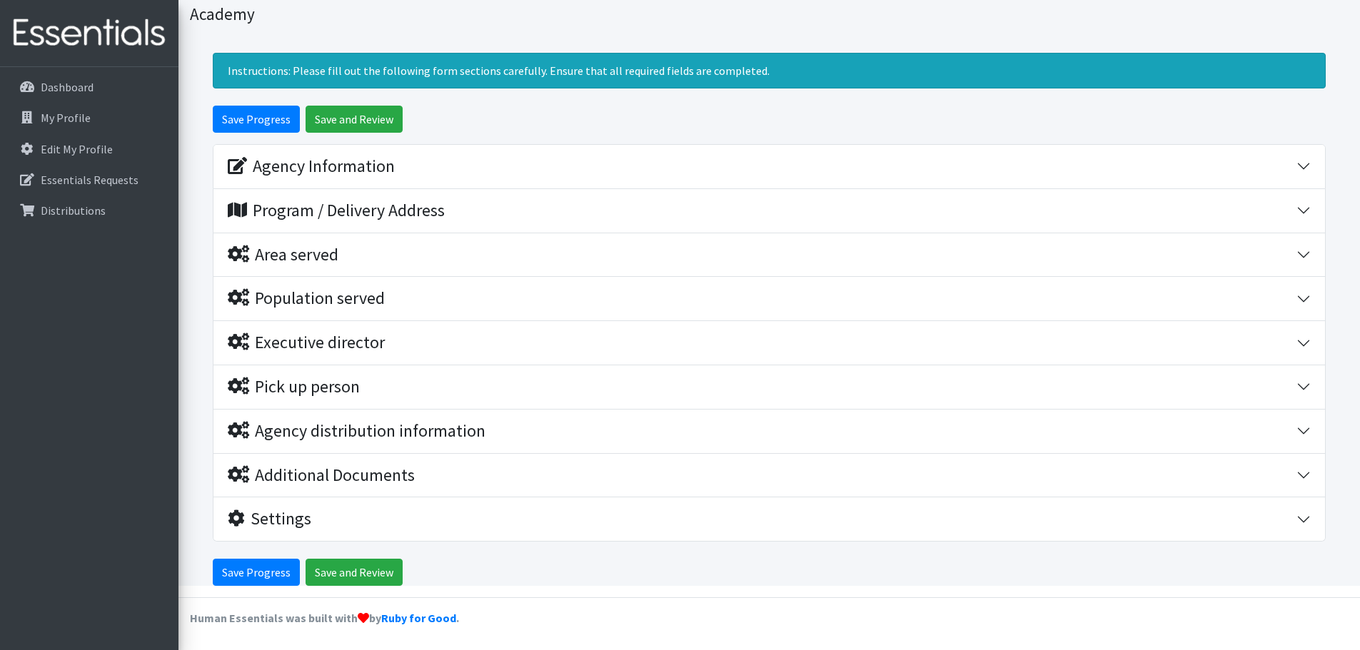
scroll to position [76, 0]
click at [268, 568] on input "Save Progress" at bounding box center [256, 571] width 87 height 27
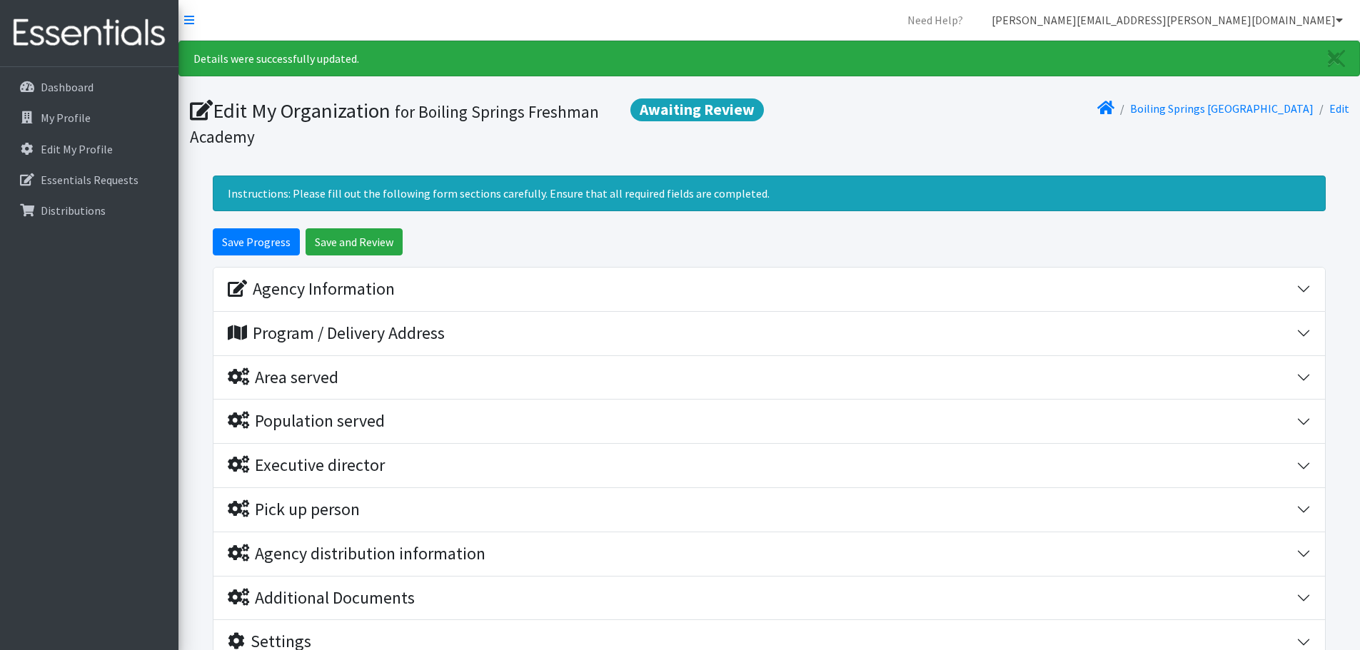
click at [1294, 17] on link "[PERSON_NAME][EMAIL_ADDRESS][PERSON_NAME][DOMAIN_NAME]" at bounding box center [1167, 20] width 374 height 29
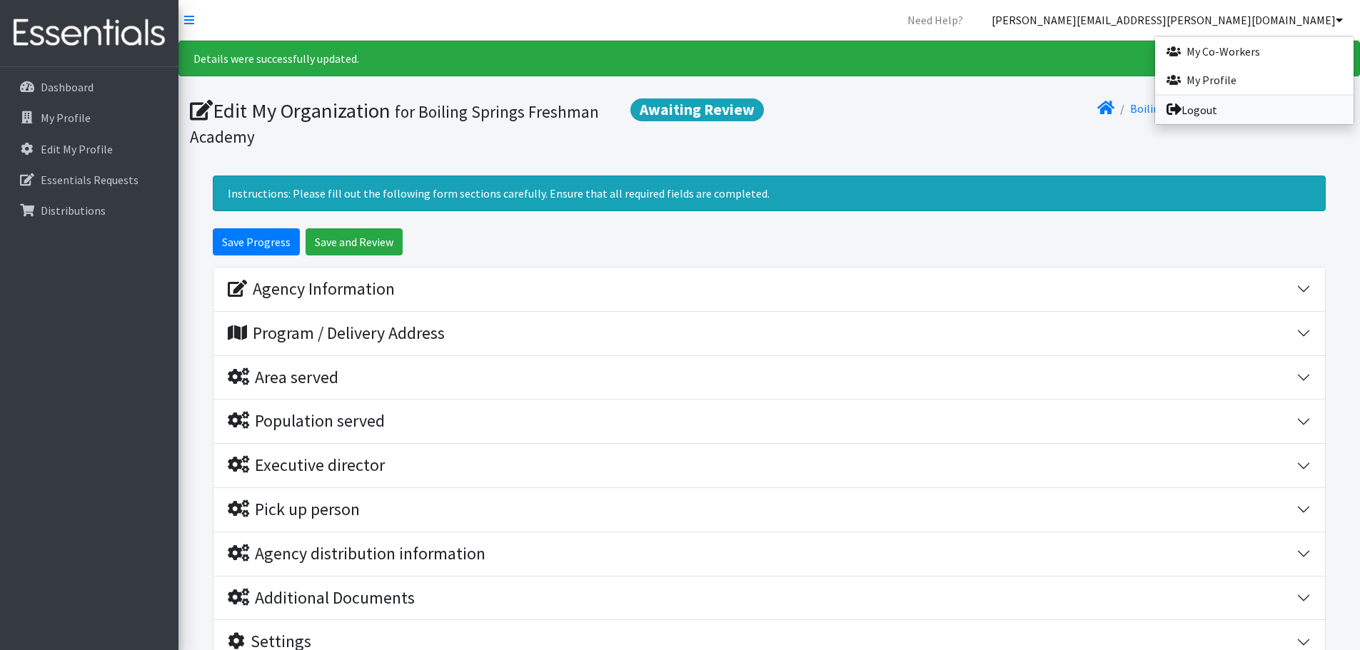
click at [1202, 111] on link "Logout" at bounding box center [1254, 110] width 198 height 29
